Goal: Transaction & Acquisition: Purchase product/service

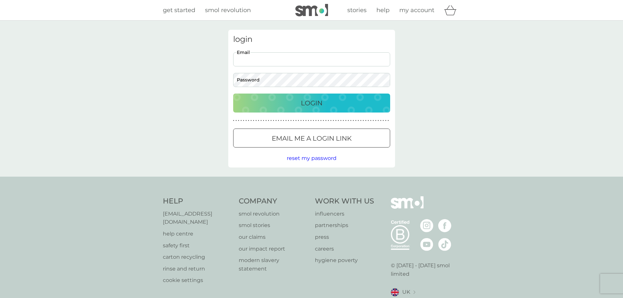
type input "[EMAIL_ADDRESS][DOMAIN_NAME]"
drag, startPoint x: 312, startPoint y: 141, endPoint x: 377, endPoint y: 98, distance: 78.0
click at [377, 98] on div "login [EMAIL_ADDRESS][DOMAIN_NAME] Email Password Login ● ● ● ● ● ● ● ● ● ● ● ●…" at bounding box center [311, 99] width 167 height 138
click at [377, 98] on div "Login" at bounding box center [312, 103] width 144 height 10
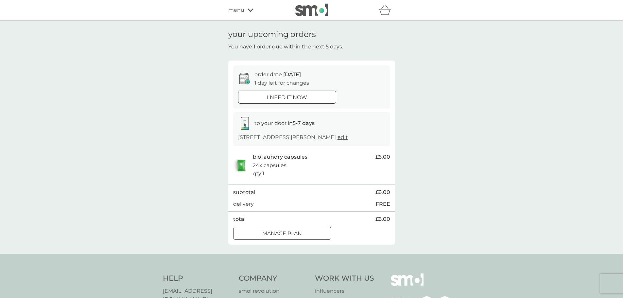
click at [308, 231] on div "Manage plan" at bounding box center [281, 233] width 97 height 8
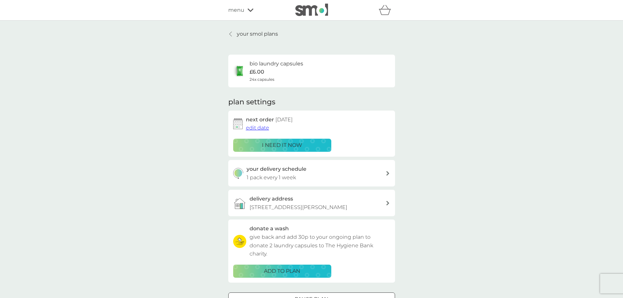
click at [257, 126] on span "edit date" at bounding box center [257, 128] width 23 height 6
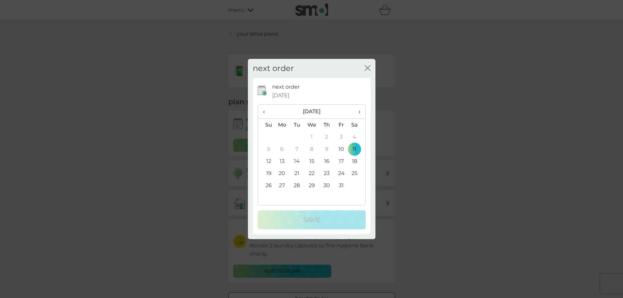
click at [357, 161] on td "18" at bounding box center [356, 161] width 16 height 12
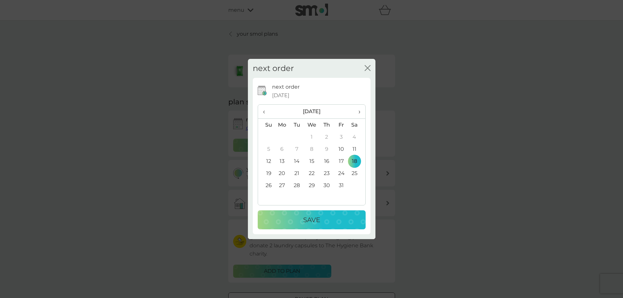
click at [341, 215] on div "Save" at bounding box center [311, 219] width 95 height 10
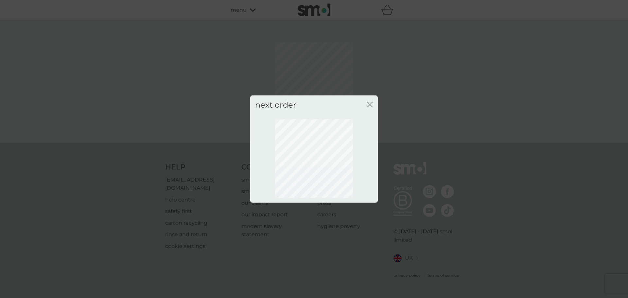
click at [368, 103] on icon "close" at bounding box center [368, 104] width 3 height 5
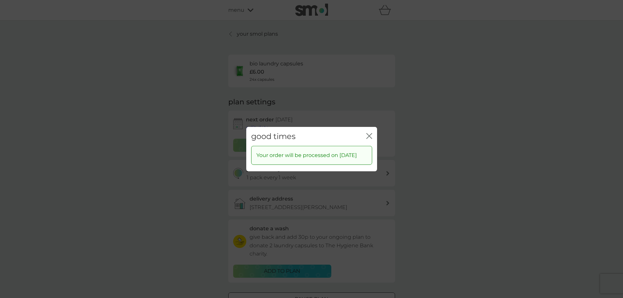
click at [371, 133] on icon "close" at bounding box center [369, 136] width 6 height 6
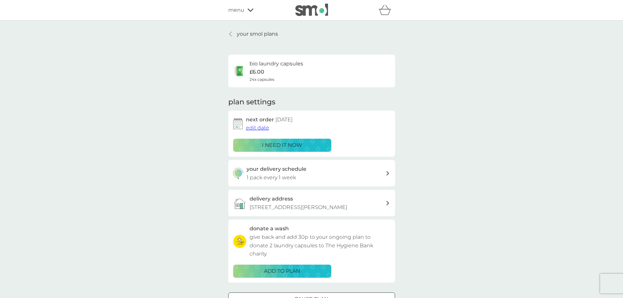
click at [251, 9] on icon at bounding box center [250, 10] width 6 height 4
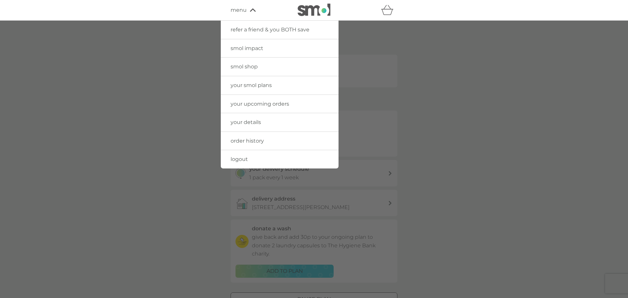
click at [252, 63] on link "smol shop" at bounding box center [280, 67] width 118 height 18
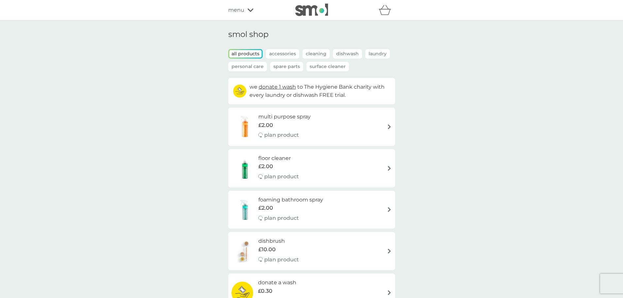
click at [358, 164] on div "floor cleaner £2.00 plan product" at bounding box center [311, 168] width 160 height 28
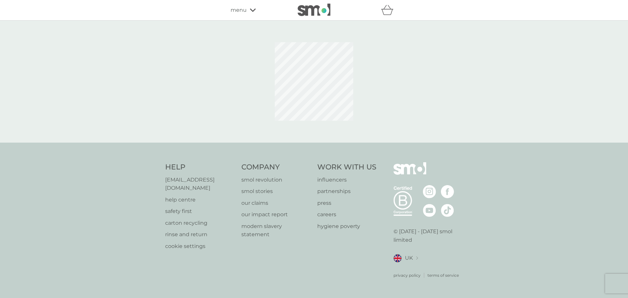
select select "84"
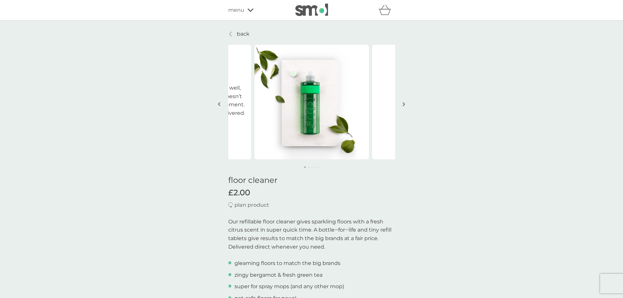
click at [404, 103] on img "button" at bounding box center [403, 104] width 3 height 5
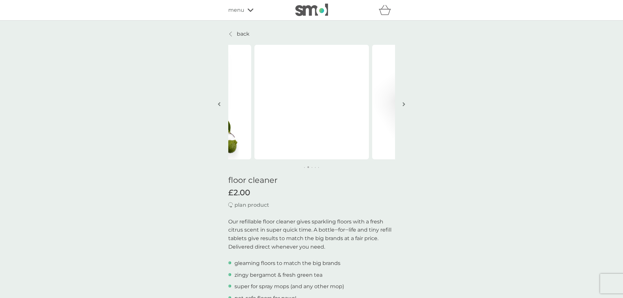
click at [404, 103] on img "button" at bounding box center [403, 104] width 3 height 5
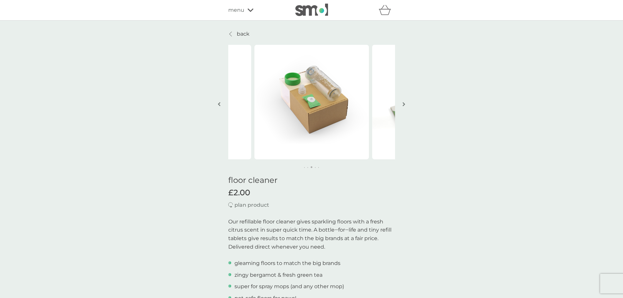
click at [404, 103] on img "button" at bounding box center [403, 104] width 3 height 5
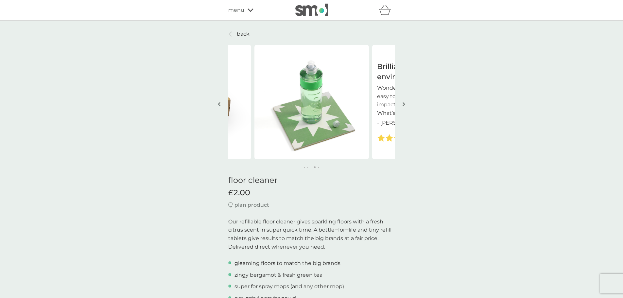
click at [404, 103] on img "button" at bounding box center [403, 104] width 3 height 5
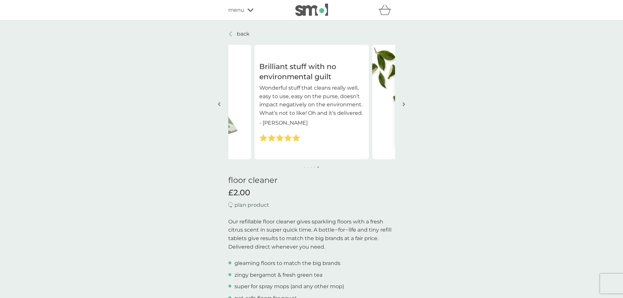
click at [404, 103] on img "button" at bounding box center [403, 104] width 3 height 5
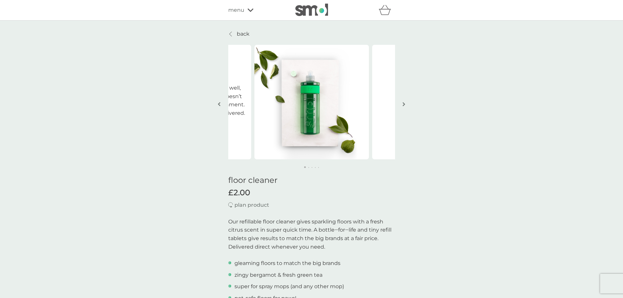
click at [404, 103] on img "button" at bounding box center [403, 104] width 3 height 5
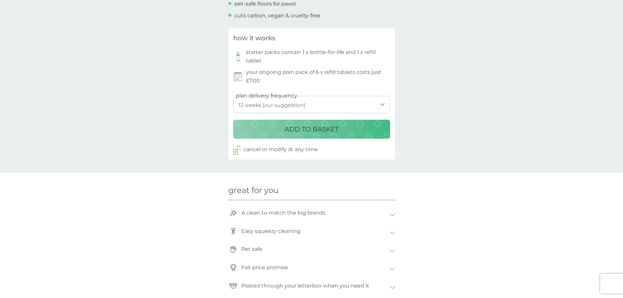
scroll to position [392, 0]
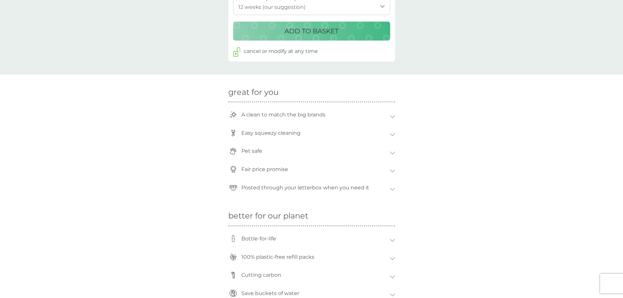
click at [390, 117] on icon at bounding box center [392, 116] width 5 height 3
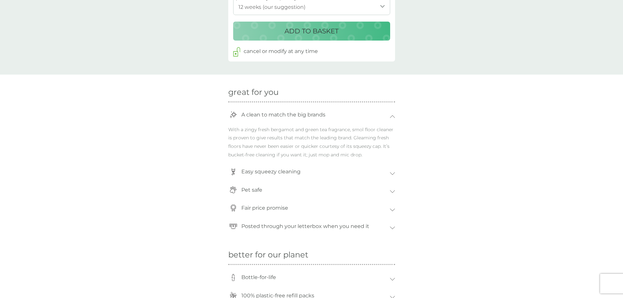
click at [393, 172] on icon at bounding box center [392, 173] width 5 height 3
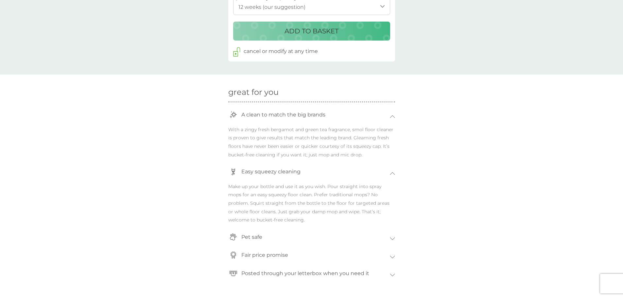
click at [393, 240] on icon at bounding box center [392, 238] width 5 height 3
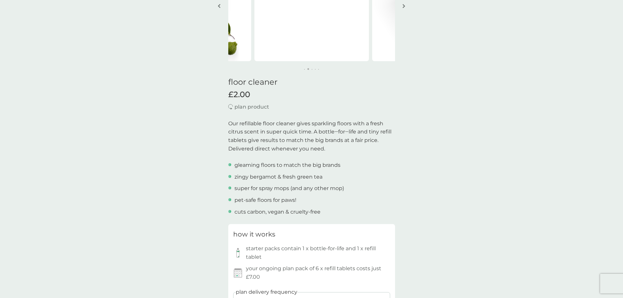
scroll to position [0, 0]
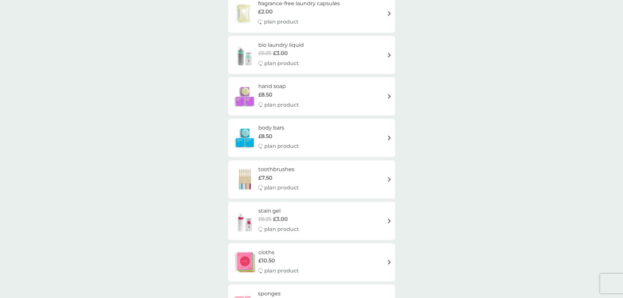
scroll to position [523, 0]
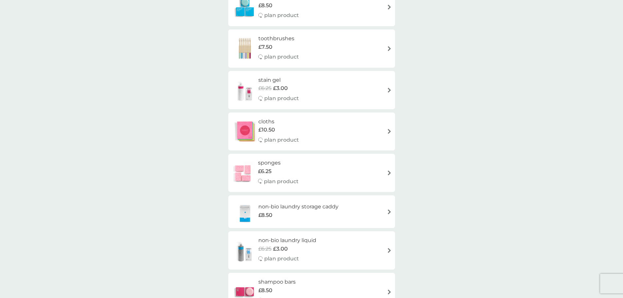
click at [384, 123] on div "cloths £10.50 plan product" at bounding box center [311, 131] width 160 height 28
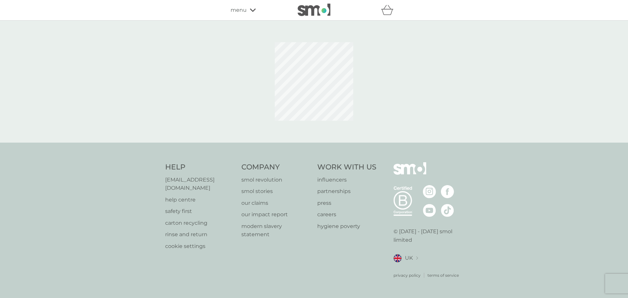
select select "91"
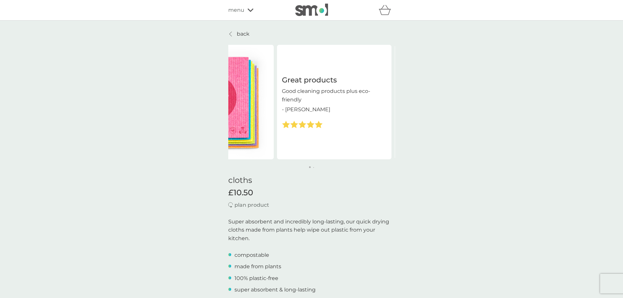
drag, startPoint x: 371, startPoint y: 102, endPoint x: 292, endPoint y: 108, distance: 78.7
click at [292, 108] on div "Great products Good cleaning products plus eco-friendly - Jane" at bounding box center [334, 101] width 114 height 53
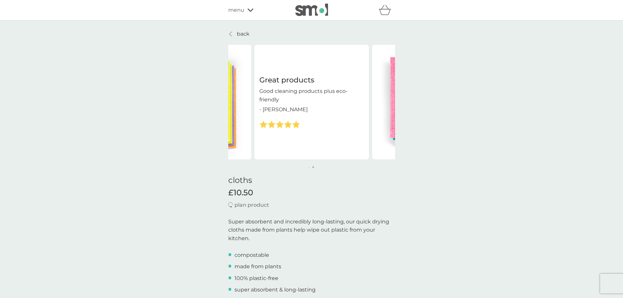
drag, startPoint x: 328, startPoint y: 118, endPoint x: 240, endPoint y: 120, distance: 87.3
click at [239, 120] on div "Great products Good cleaning products plus eco-friendly - Jane Great products G…" at bounding box center [254, 102] width 706 height 114
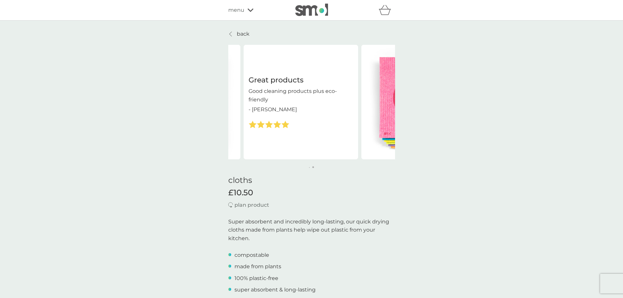
drag, startPoint x: 339, startPoint y: 129, endPoint x: 231, endPoint y: 123, distance: 107.7
click at [231, 123] on div "Great products Good cleaning products plus eco-friendly - Jane Great products G…" at bounding box center [244, 102] width 706 height 114
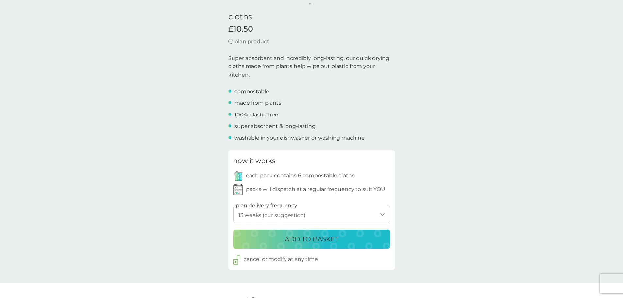
scroll to position [327, 0]
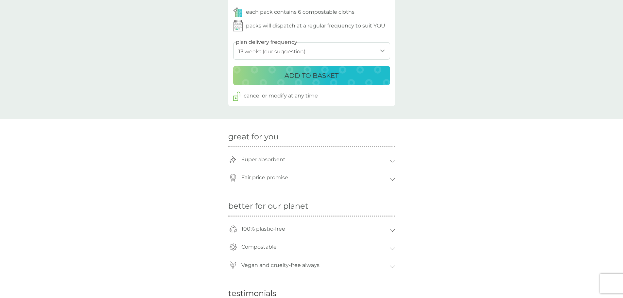
click at [352, 154] on div "Super absorbent" at bounding box center [314, 159] width 152 height 15
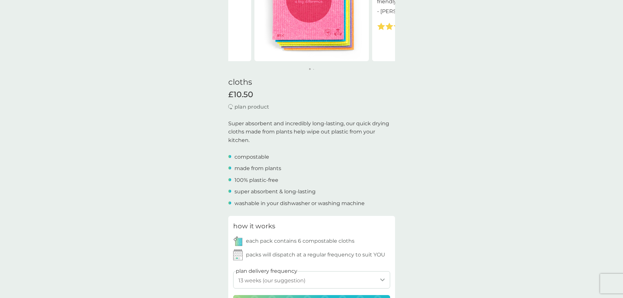
scroll to position [0, 0]
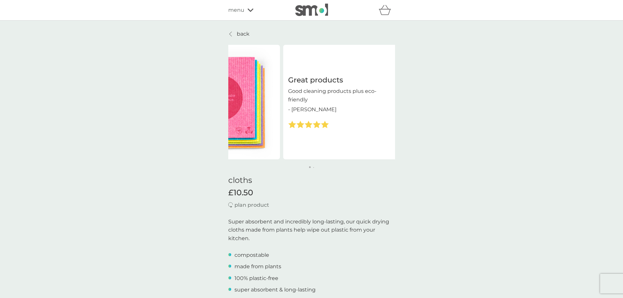
drag, startPoint x: 385, startPoint y: 112, endPoint x: 255, endPoint y: 119, distance: 130.3
click at [283, 119] on div "Great products Good cleaning products plus eco-friendly - Jane" at bounding box center [340, 101] width 114 height 53
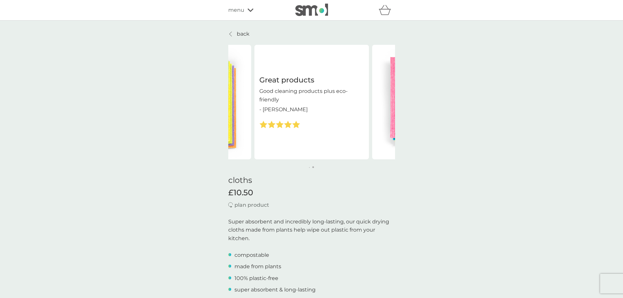
drag, startPoint x: 347, startPoint y: 121, endPoint x: 175, endPoint y: 119, distance: 172.9
click at [239, 35] on p "back" at bounding box center [243, 34] width 13 height 8
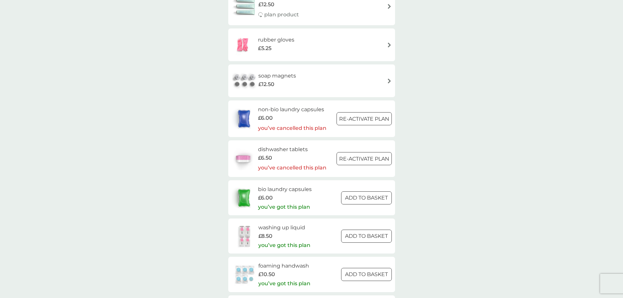
scroll to position [915, 0]
